Goal: Entertainment & Leisure: Consume media (video, audio)

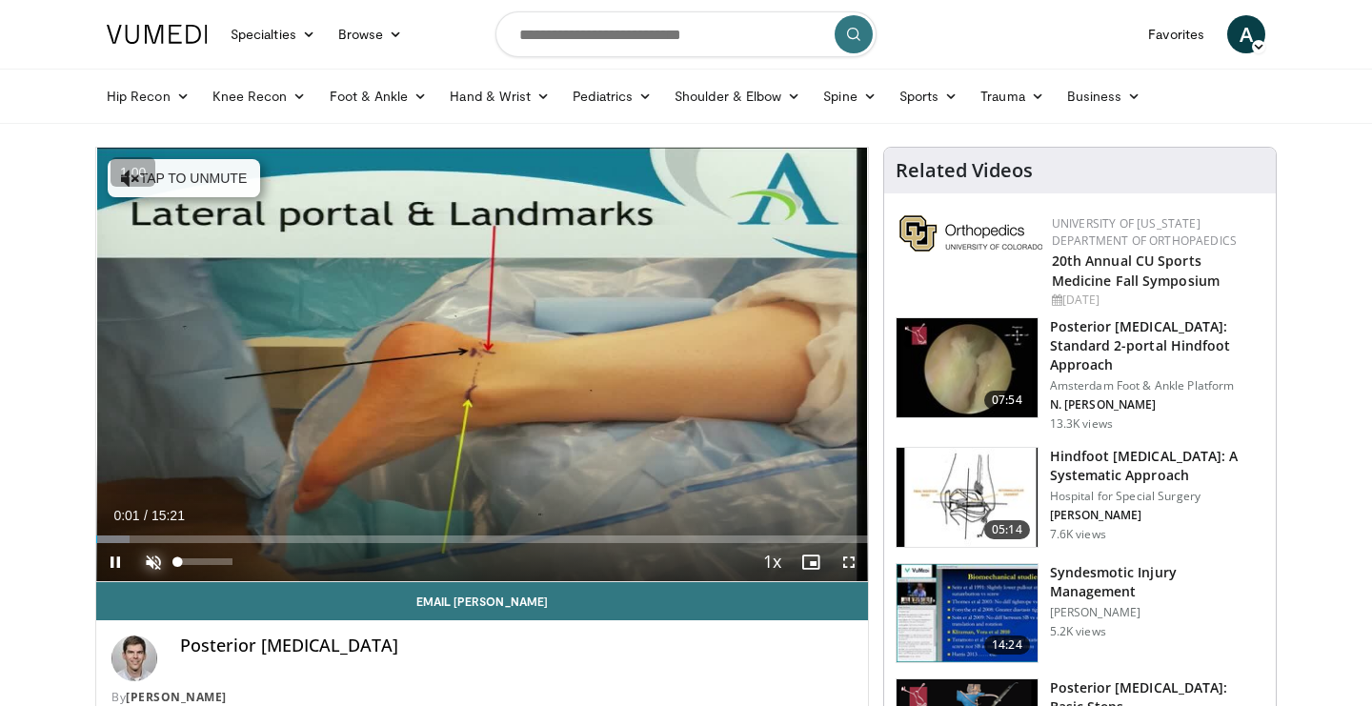
click at [146, 559] on span "Video Player" at bounding box center [153, 562] width 38 height 38
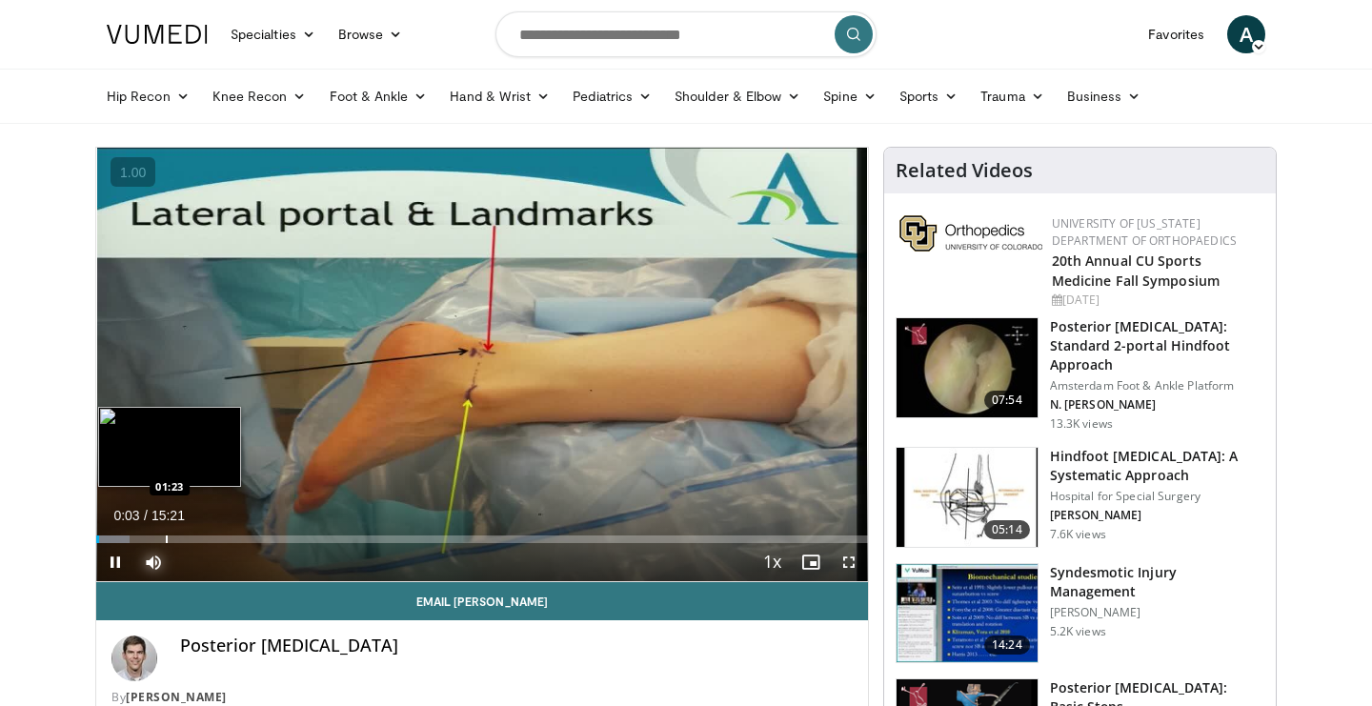
click at [166, 536] on div "Progress Bar" at bounding box center [167, 540] width 2 height 8
click at [200, 538] on div "Progress Bar" at bounding box center [201, 540] width 2 height 8
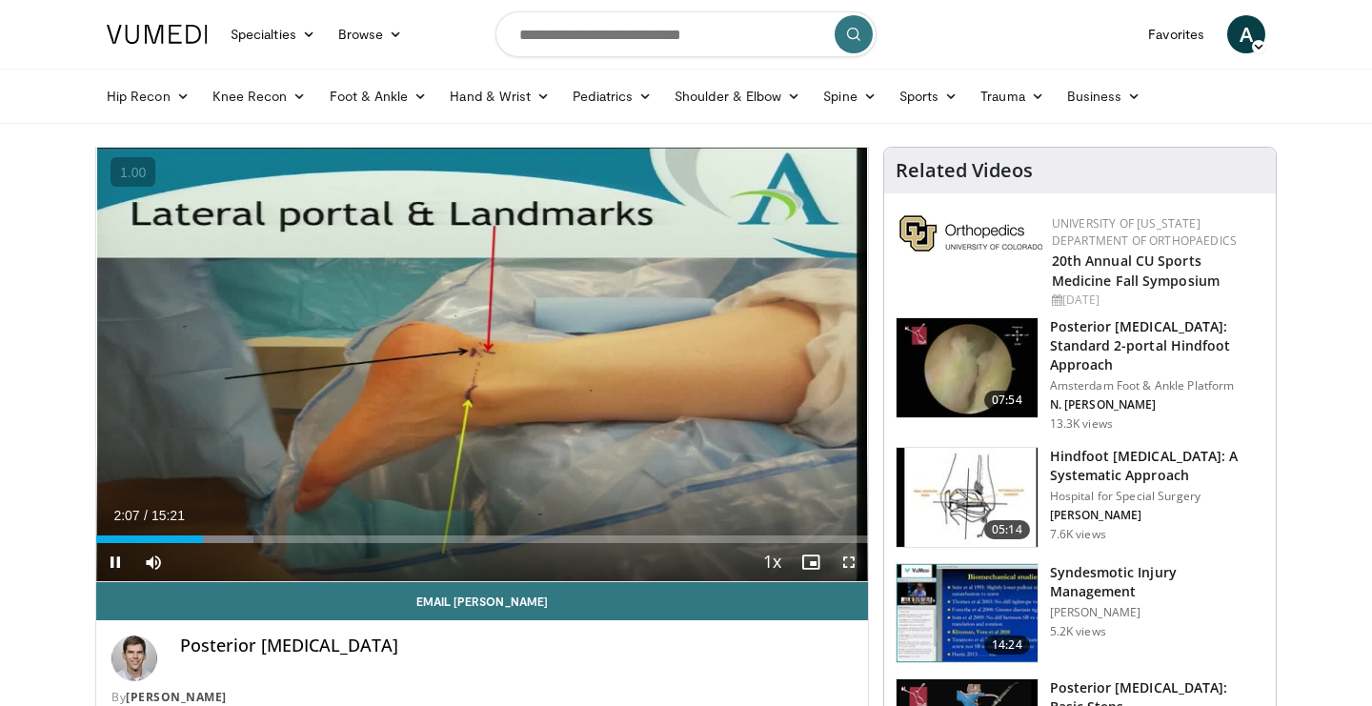
click at [859, 554] on span "Video Player" at bounding box center [849, 562] width 38 height 38
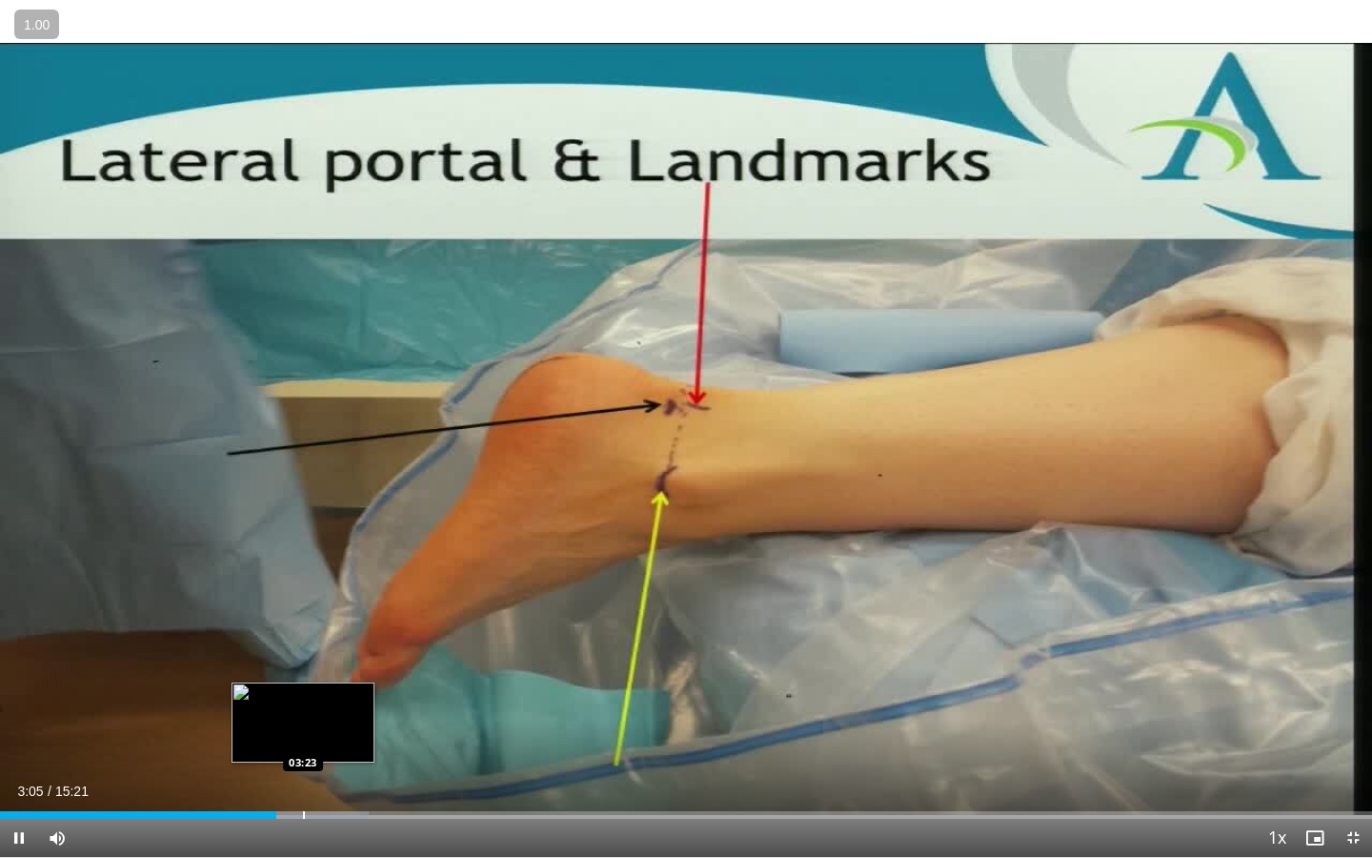
click at [302, 705] on div "Loaded : 26.90% 03:05 03:23" at bounding box center [686, 809] width 1372 height 18
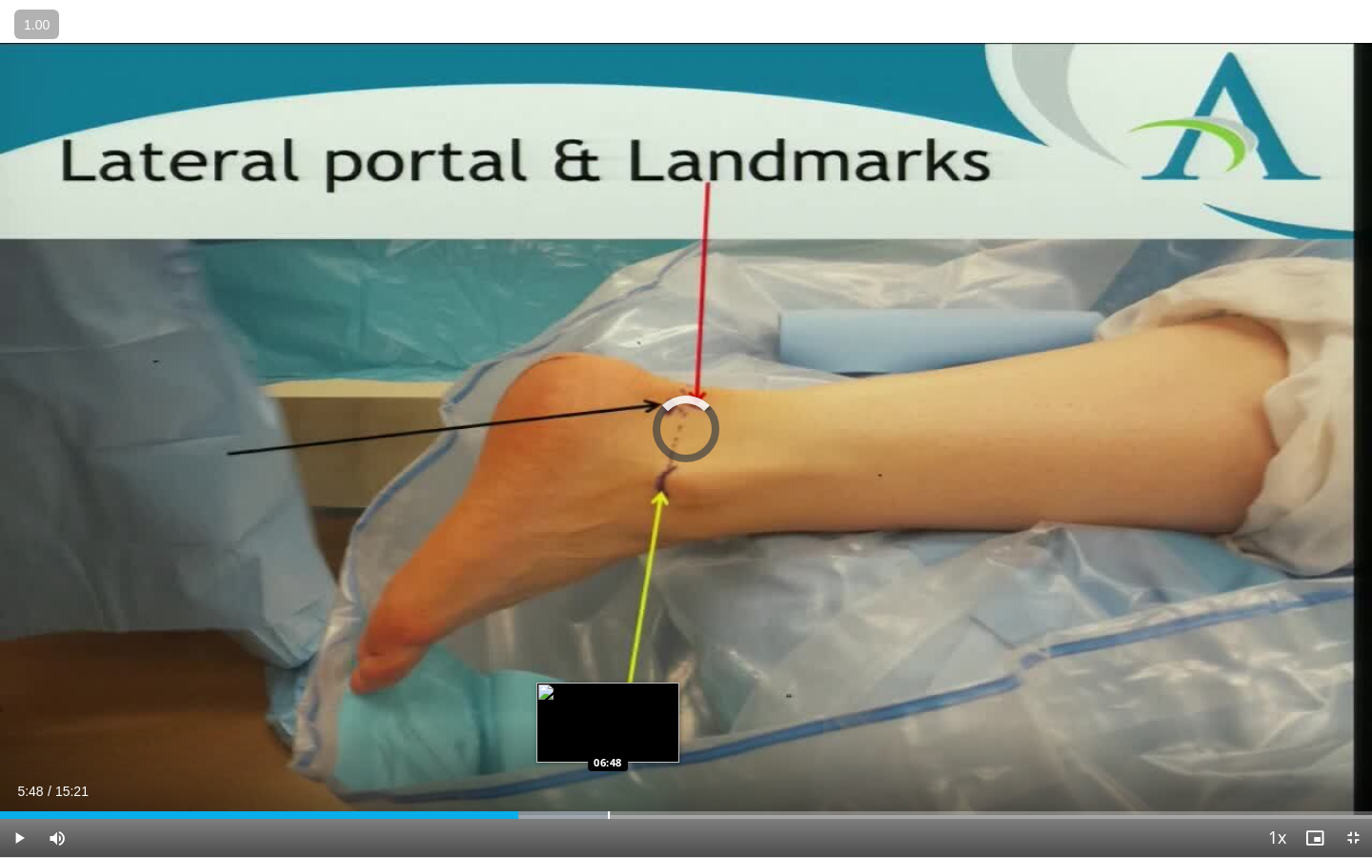
click at [608, 705] on div "Progress Bar" at bounding box center [609, 815] width 2 height 8
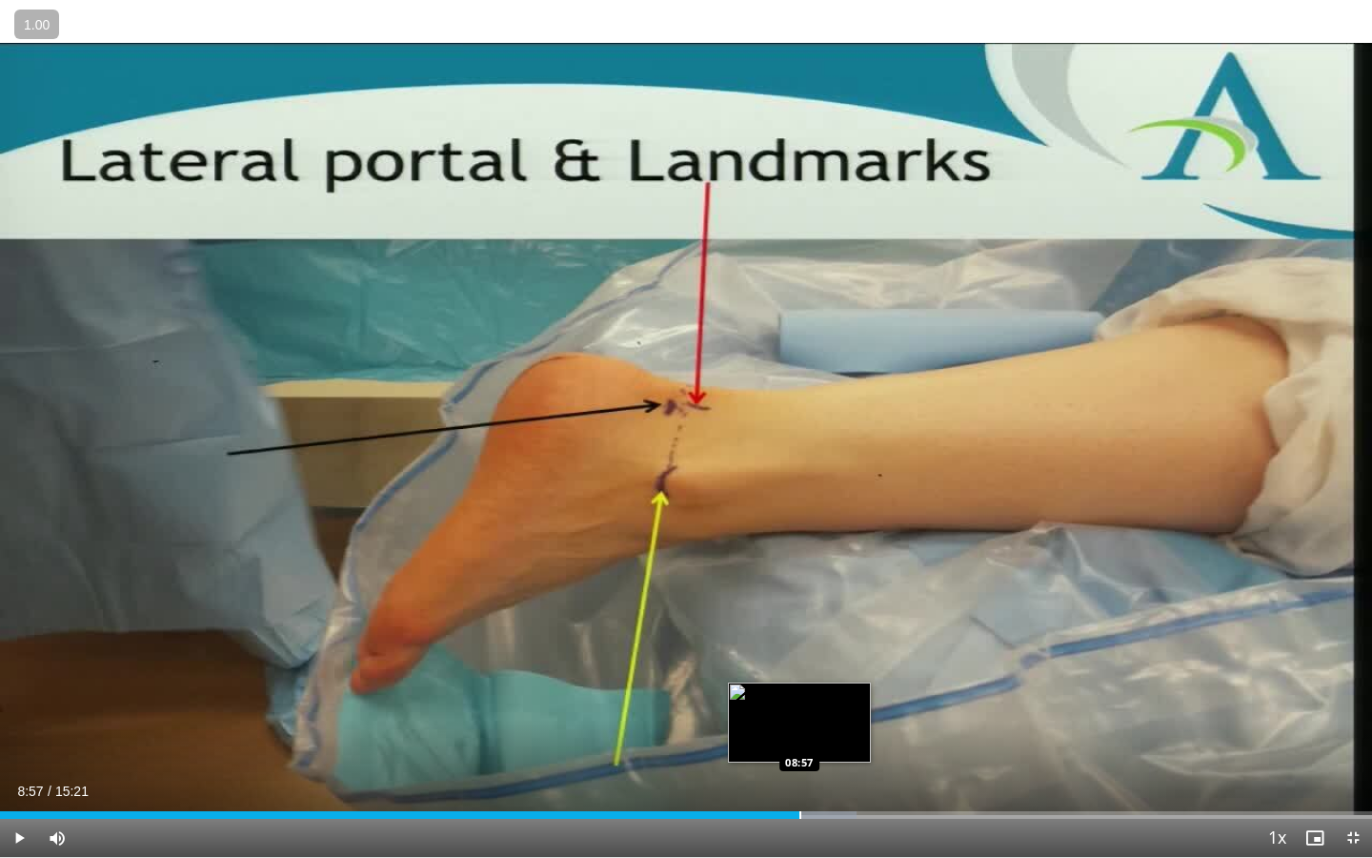
click at [799, 705] on div "Progress Bar" at bounding box center [800, 815] width 2 height 8
click at [825, 705] on div "Progress Bar" at bounding box center [824, 815] width 2 height 8
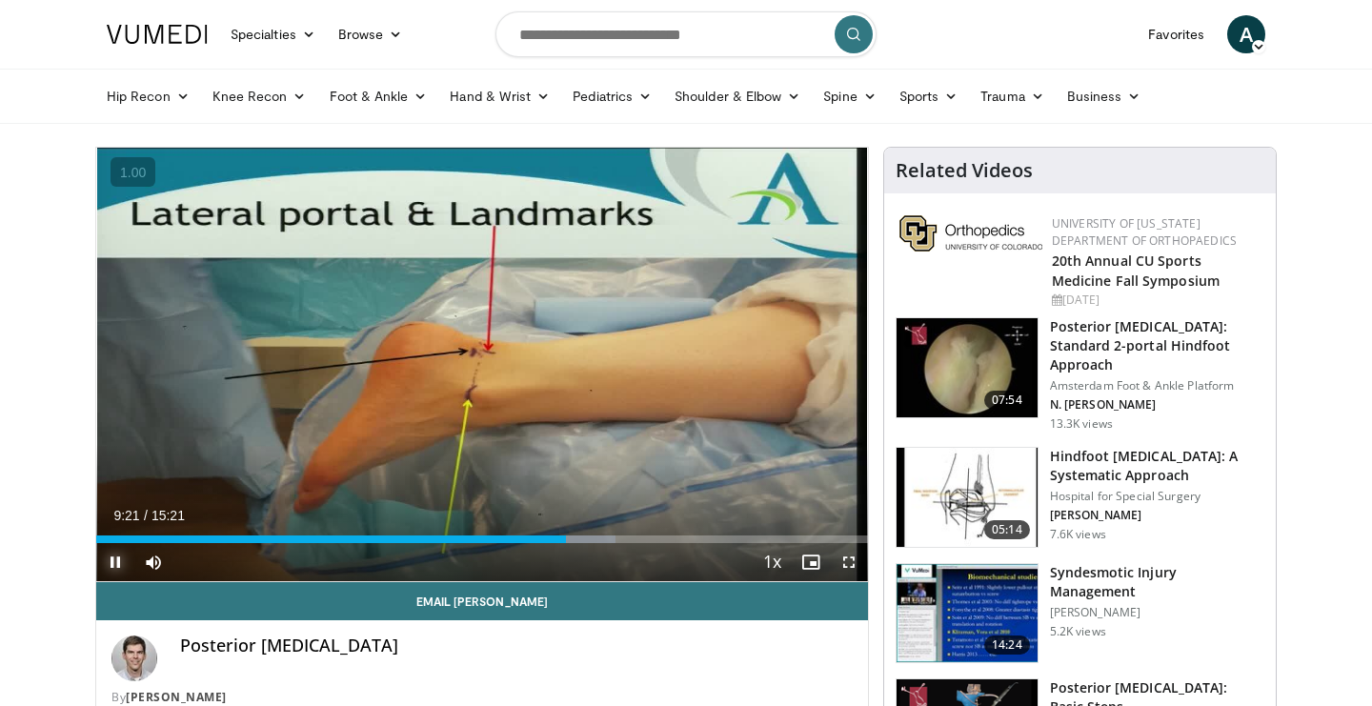
click at [116, 562] on span "Video Player" at bounding box center [115, 562] width 38 height 38
